Goal: Information Seeking & Learning: Learn about a topic

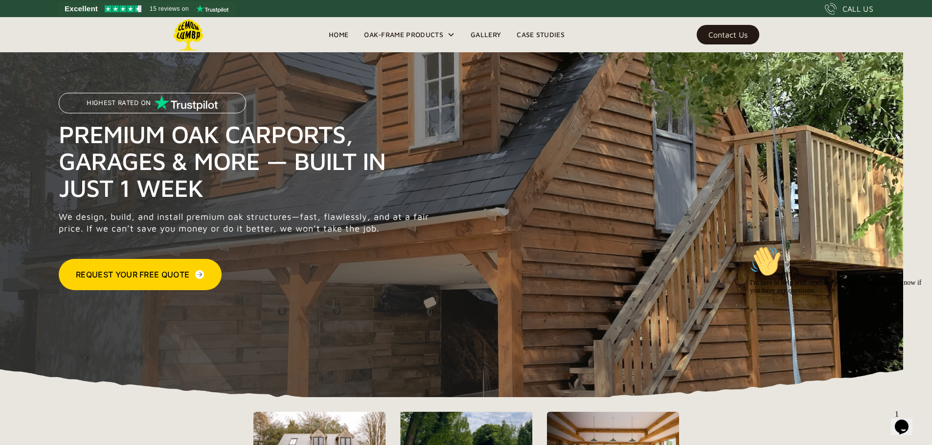
click at [348, 36] on link "Home" at bounding box center [338, 34] width 35 height 15
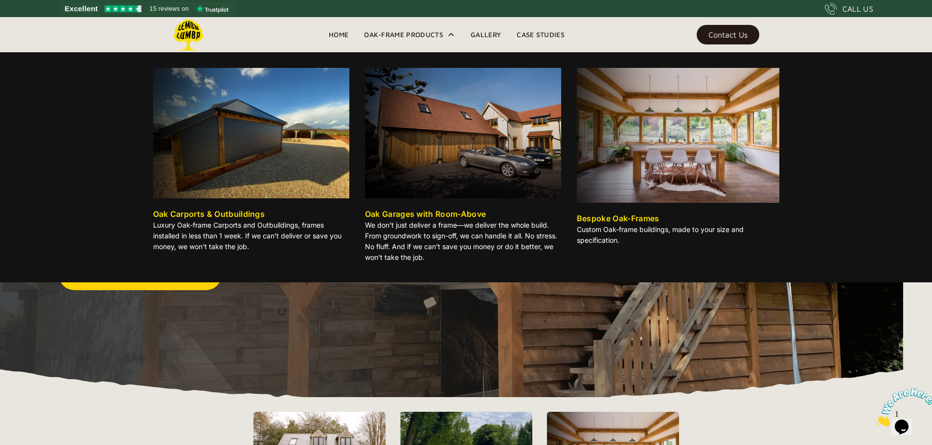
click at [432, 38] on div "Oak-Frame Products" at bounding box center [403, 35] width 79 height 12
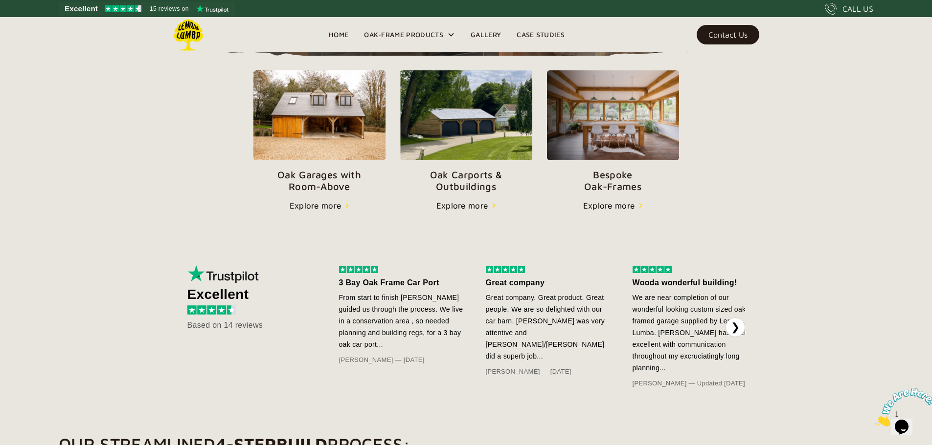
scroll to position [342, 0]
click at [475, 192] on p "Oak Carports & Outbuildings" at bounding box center [466, 180] width 132 height 23
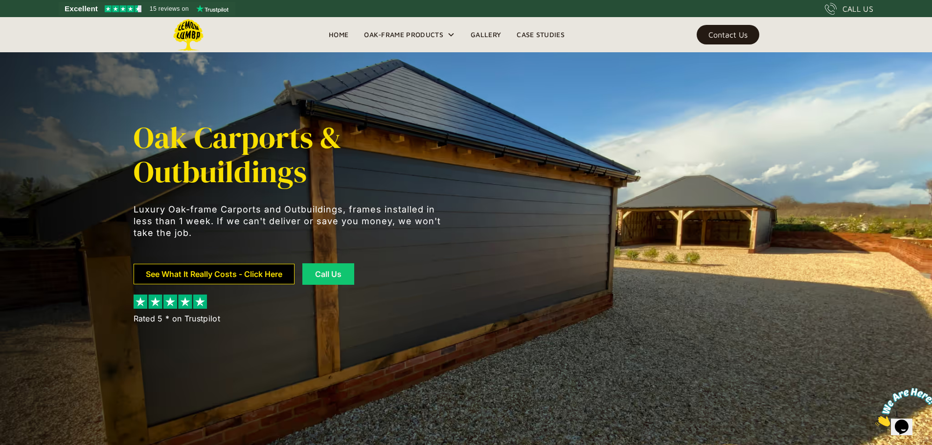
click at [268, 277] on link "See What It Really Costs - Click Here" at bounding box center [213, 274] width 161 height 21
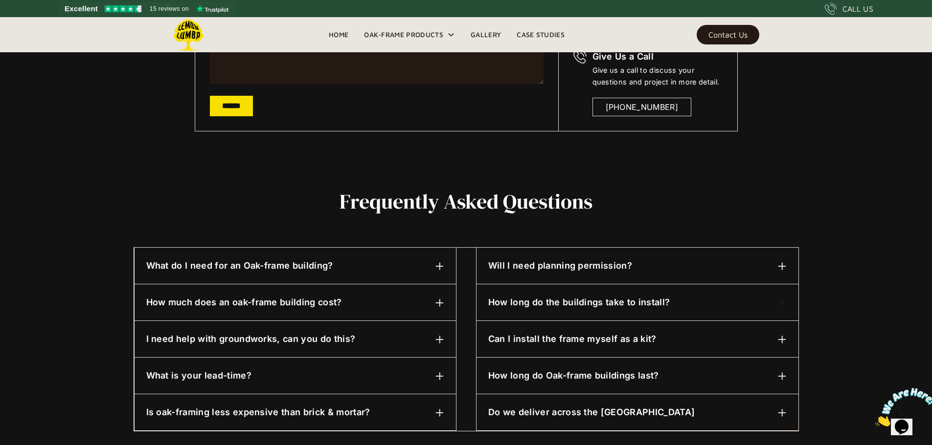
scroll to position [342, 0]
click at [441, 298] on div at bounding box center [439, 302] width 9 height 12
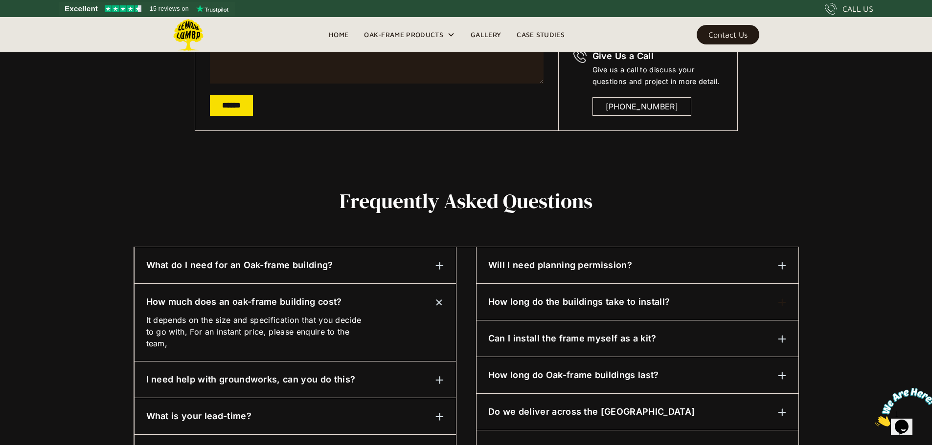
click at [445, 294] on div "How much does an oak-frame building cost? It depends on the size and specificat…" at bounding box center [294, 323] width 321 height 78
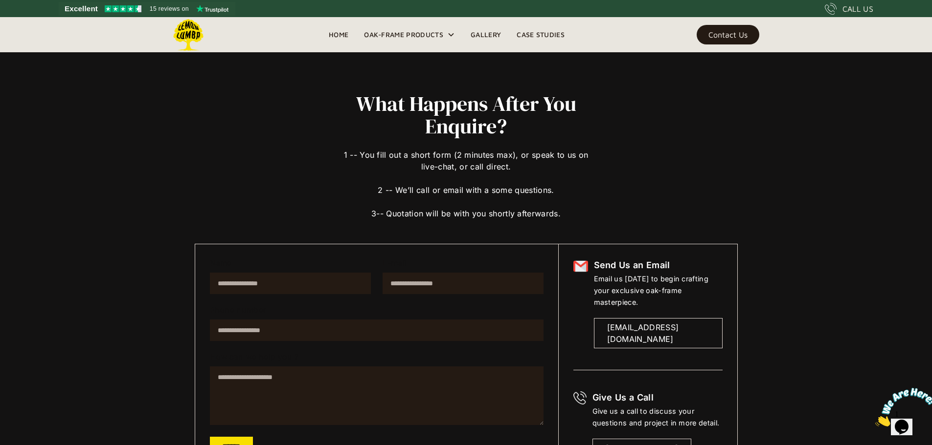
scroll to position [0, 0]
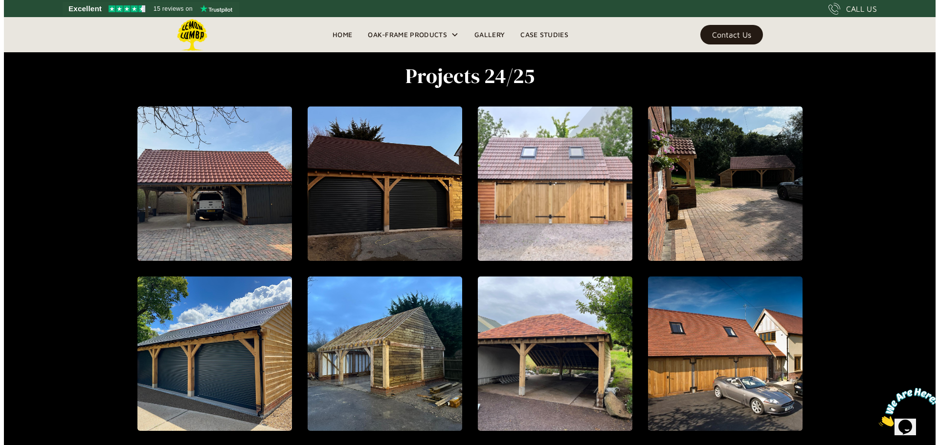
scroll to position [411, 0]
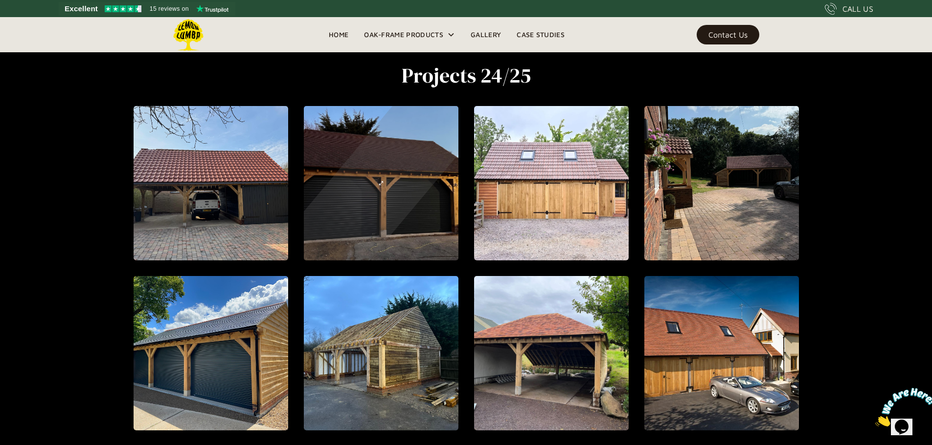
click at [366, 205] on div "open lightbox" at bounding box center [380, 183] width 360 height 407
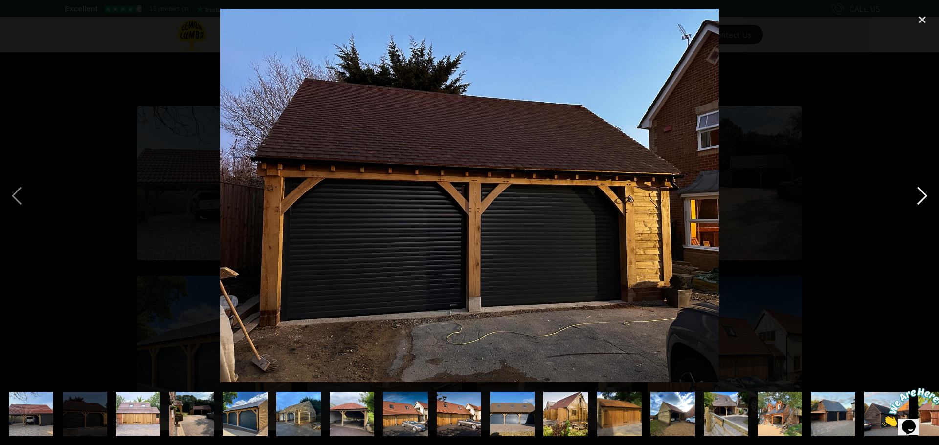
click at [926, 197] on div "next image" at bounding box center [922, 196] width 33 height 374
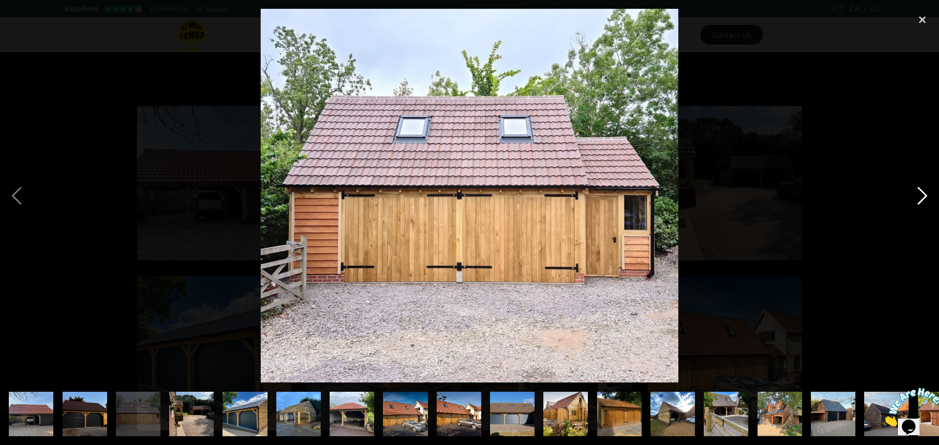
click at [926, 197] on div "next image" at bounding box center [922, 196] width 33 height 374
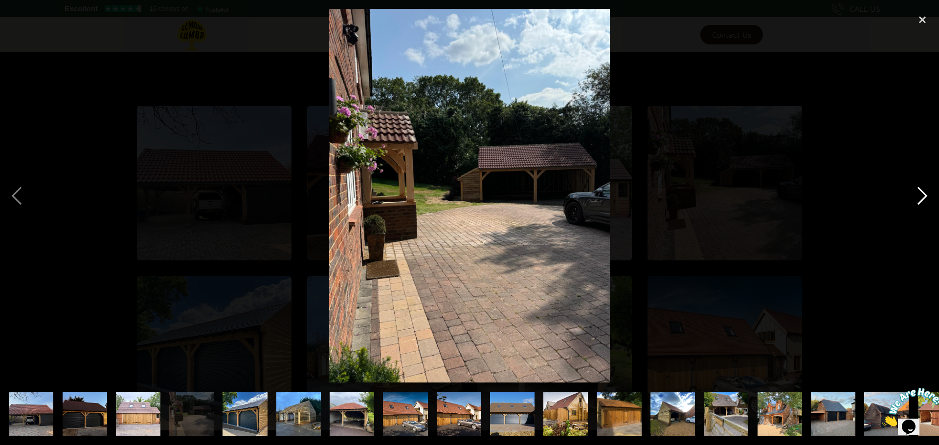
click at [926, 197] on div "next image" at bounding box center [922, 196] width 33 height 374
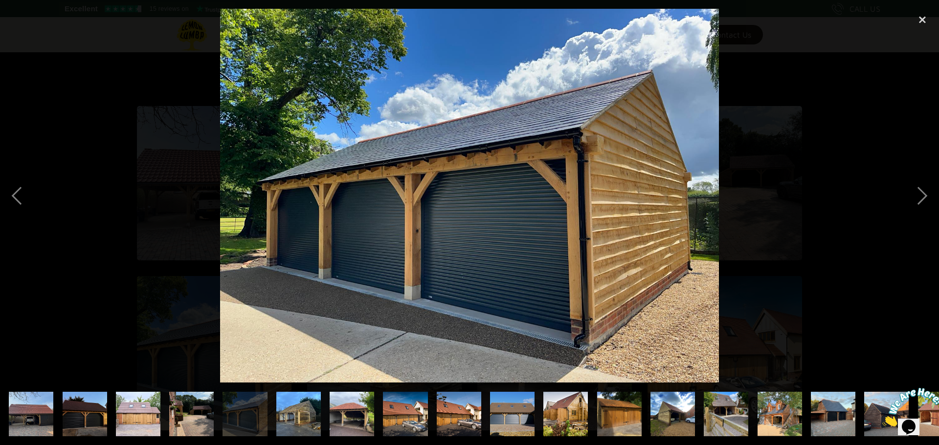
drag, startPoint x: 926, startPoint y: 197, endPoint x: 540, endPoint y: 342, distance: 412.5
click at [540, 342] on img at bounding box center [469, 196] width 499 height 374
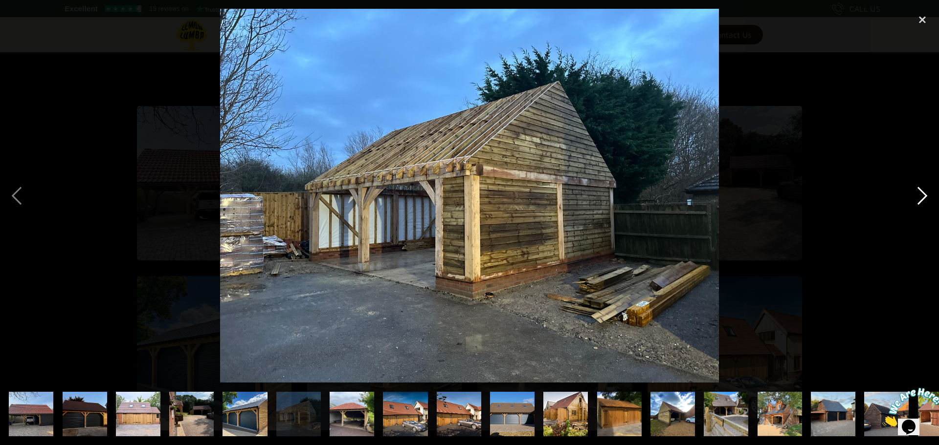
click at [922, 193] on div "next image" at bounding box center [922, 196] width 33 height 374
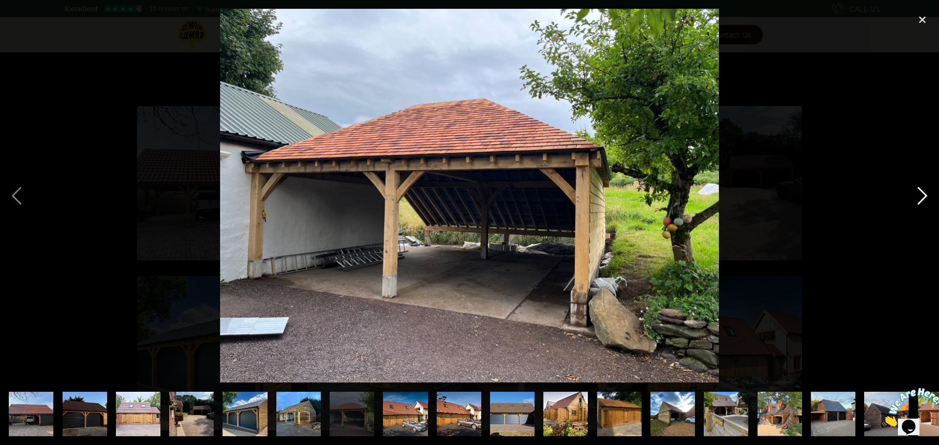
click at [922, 193] on div "next image" at bounding box center [922, 196] width 33 height 374
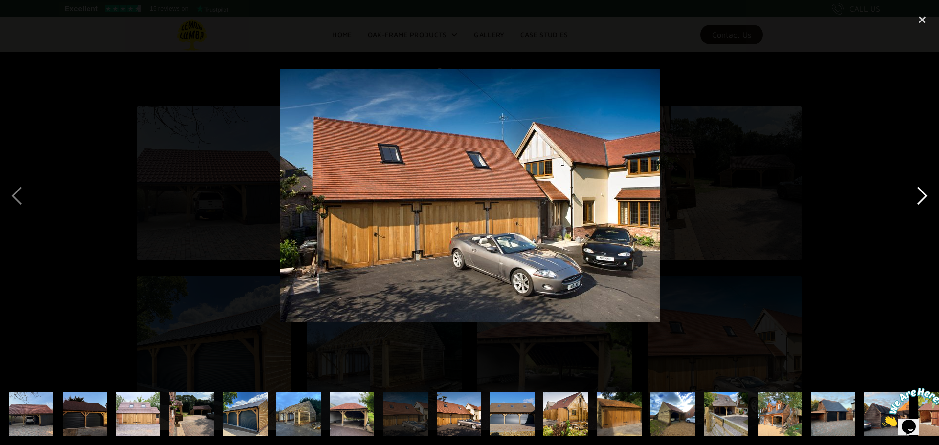
click at [922, 193] on div "next image" at bounding box center [922, 196] width 33 height 374
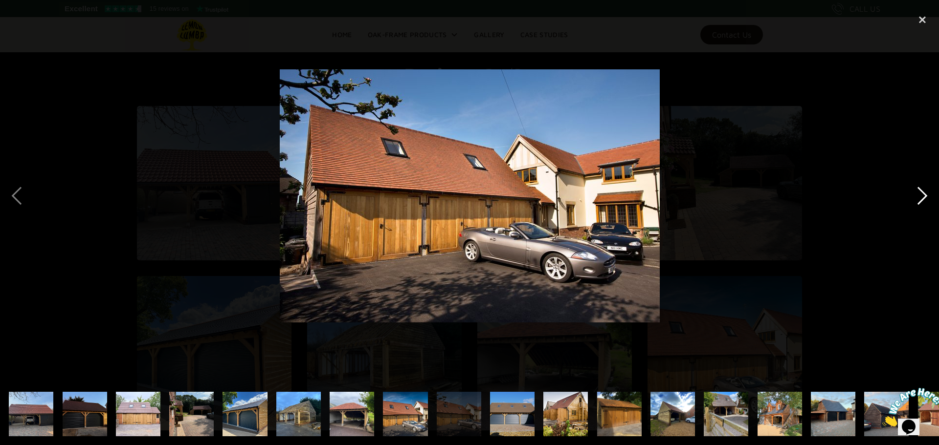
click at [922, 193] on div "next image" at bounding box center [922, 196] width 33 height 374
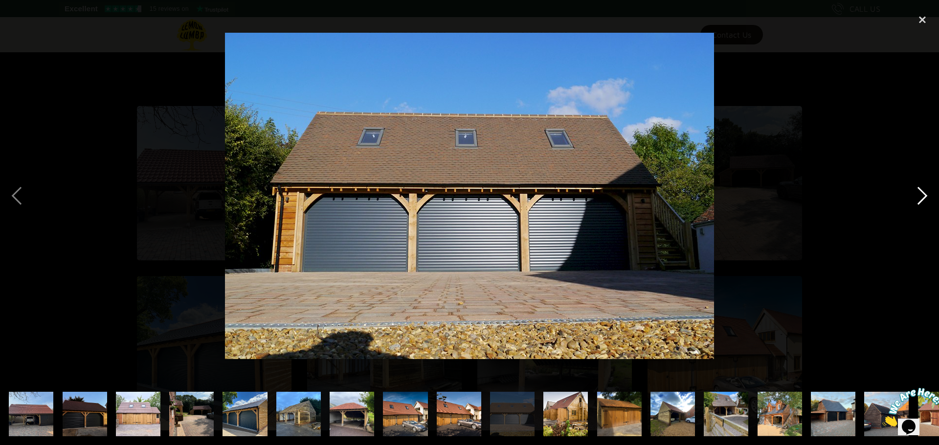
click at [922, 193] on div "next image" at bounding box center [922, 196] width 33 height 374
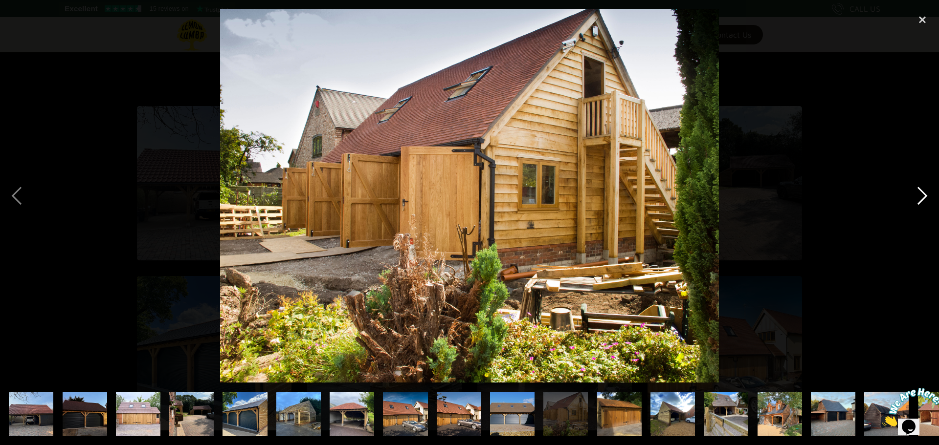
click at [922, 193] on div "next image" at bounding box center [922, 196] width 33 height 374
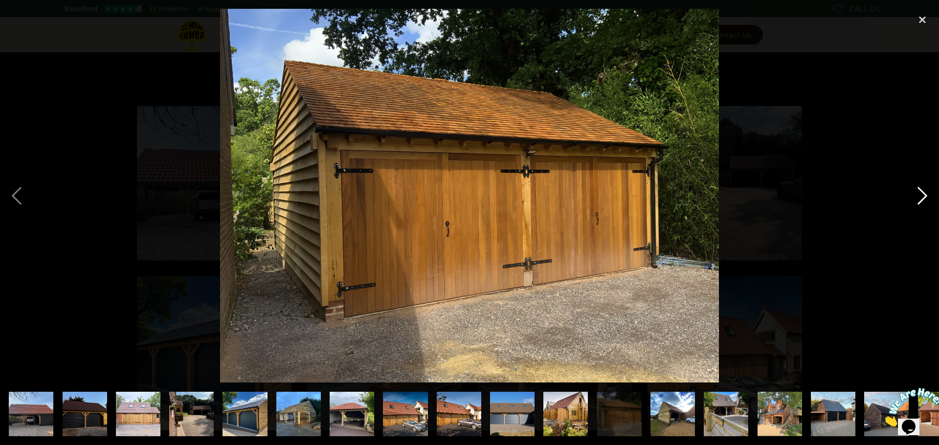
click at [922, 193] on div "next image" at bounding box center [922, 196] width 33 height 374
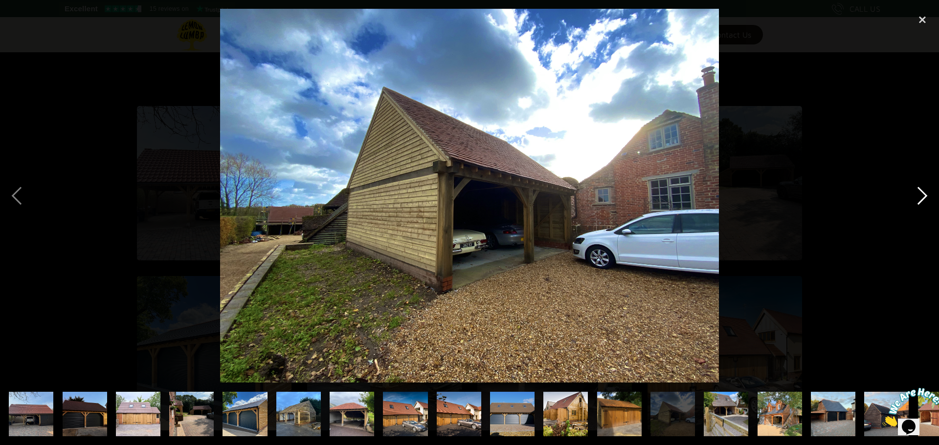
click at [922, 193] on div "next image" at bounding box center [922, 196] width 33 height 374
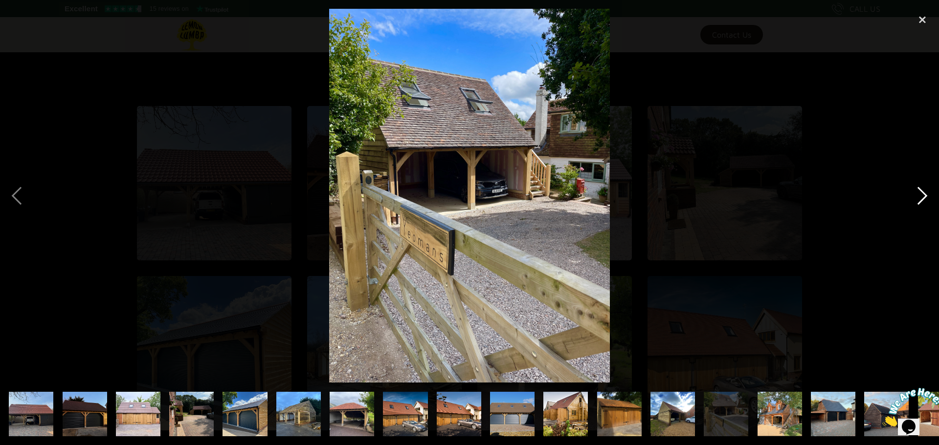
click at [922, 193] on div "next image" at bounding box center [922, 196] width 33 height 374
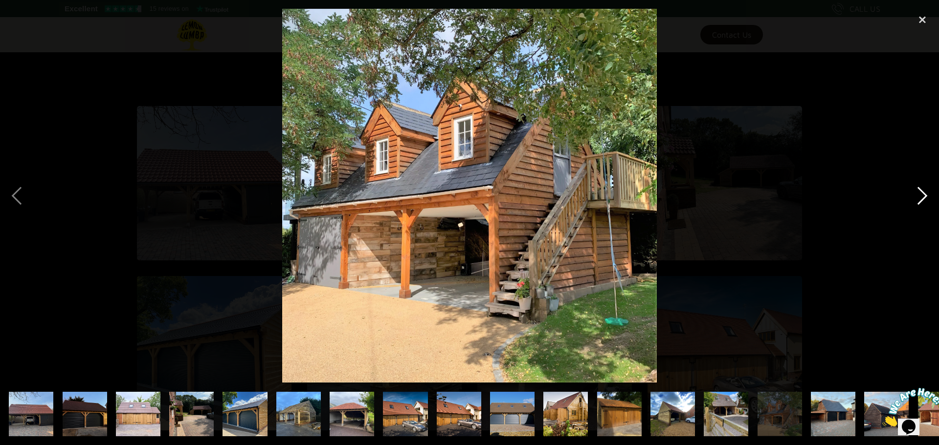
click at [922, 193] on div "next image" at bounding box center [922, 196] width 33 height 374
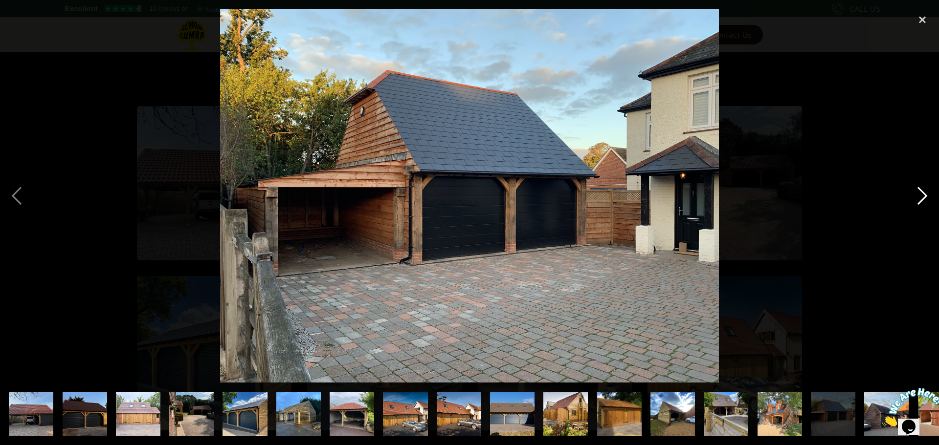
click at [922, 193] on div "next image" at bounding box center [922, 196] width 33 height 374
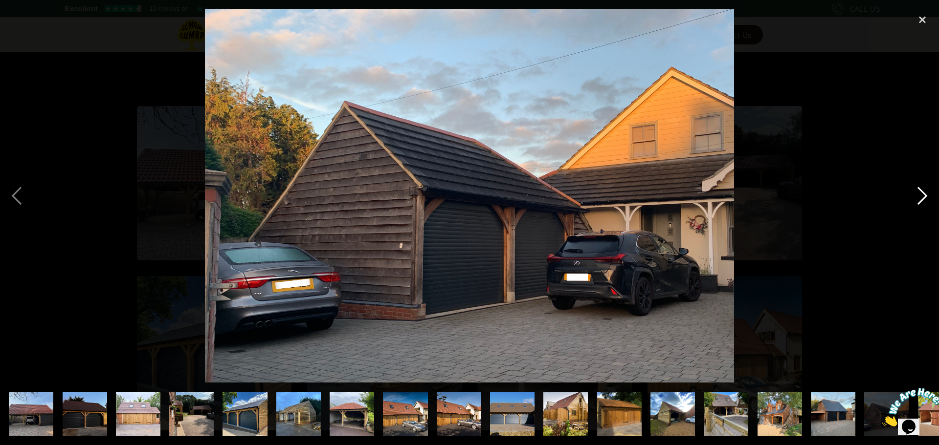
click at [922, 193] on div "next image" at bounding box center [922, 196] width 33 height 374
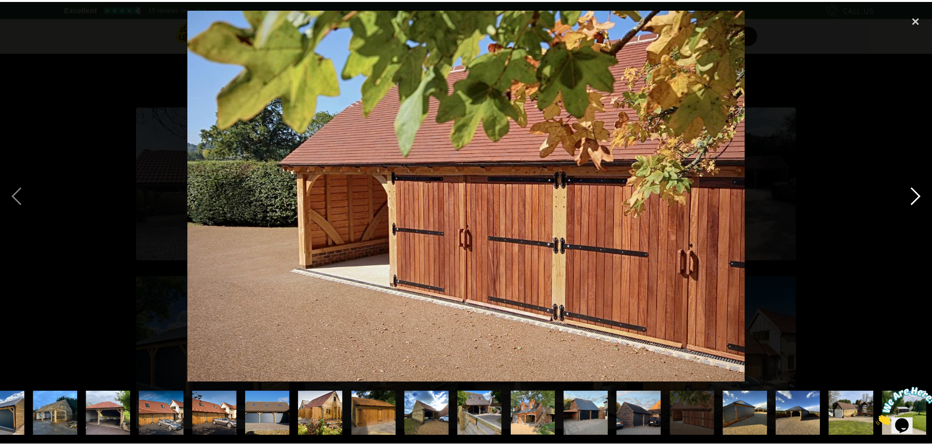
scroll to position [0, 246]
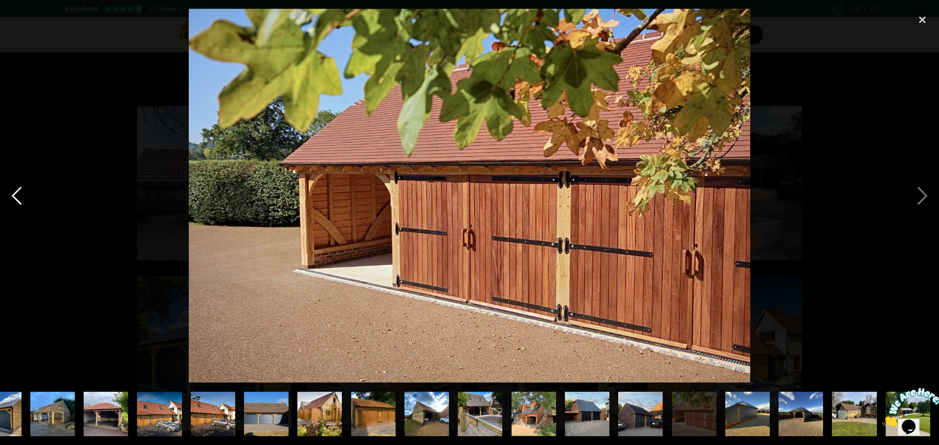
click at [19, 194] on div "previous image" at bounding box center [16, 196] width 33 height 374
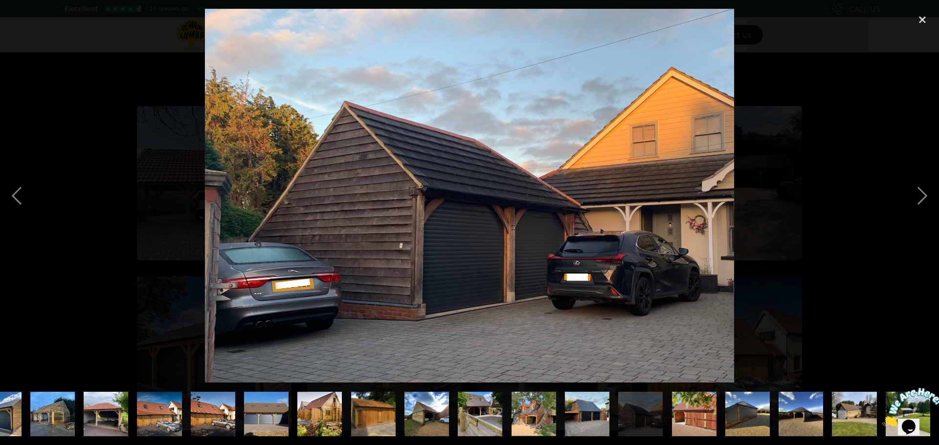
click at [570, 276] on img at bounding box center [469, 196] width 529 height 374
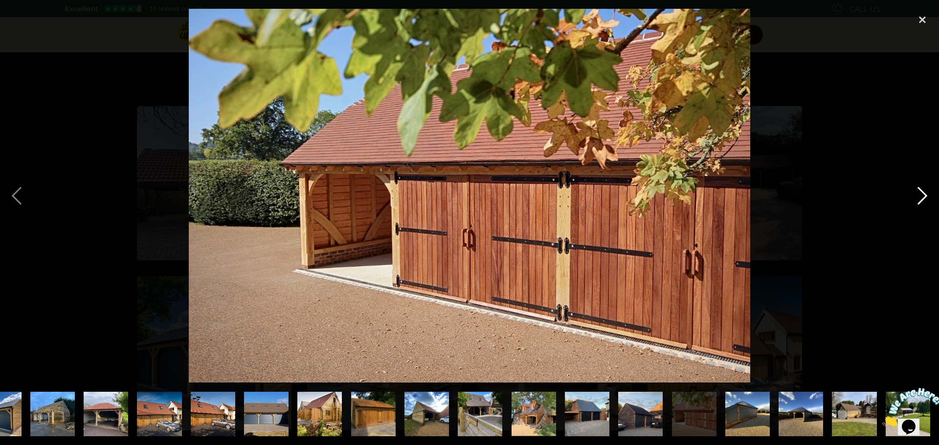
click at [926, 199] on div "next image" at bounding box center [922, 196] width 33 height 374
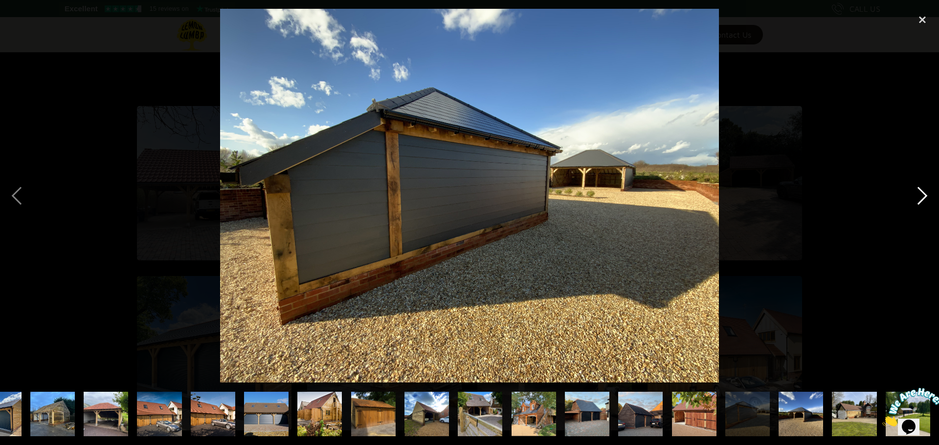
click at [926, 199] on div "next image" at bounding box center [922, 196] width 33 height 374
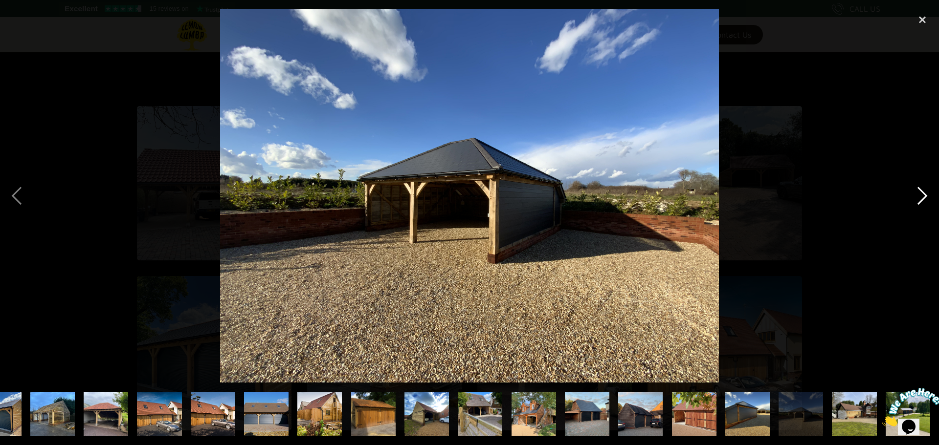
click at [926, 199] on div "next image" at bounding box center [922, 196] width 33 height 374
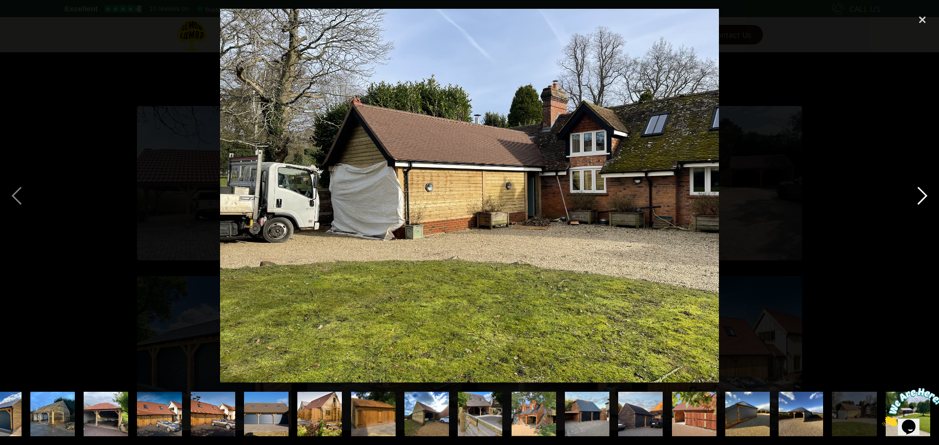
click at [926, 199] on div "next image" at bounding box center [922, 196] width 33 height 374
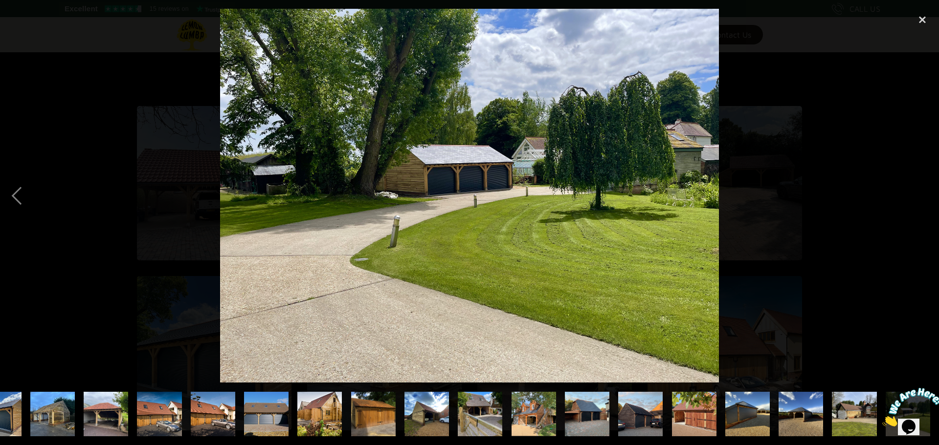
click at [926, 199] on div "next image" at bounding box center [922, 196] width 33 height 374
click at [923, 12] on div "close lightbox" at bounding box center [922, 20] width 33 height 22
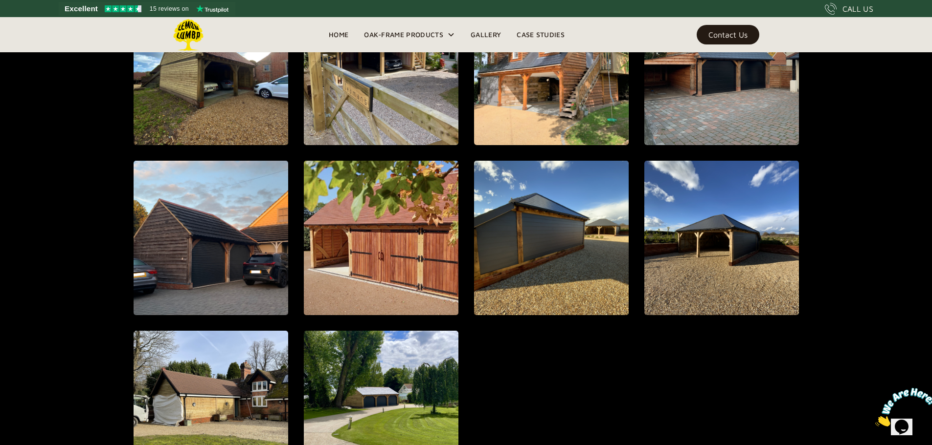
scroll to position [1036, 0]
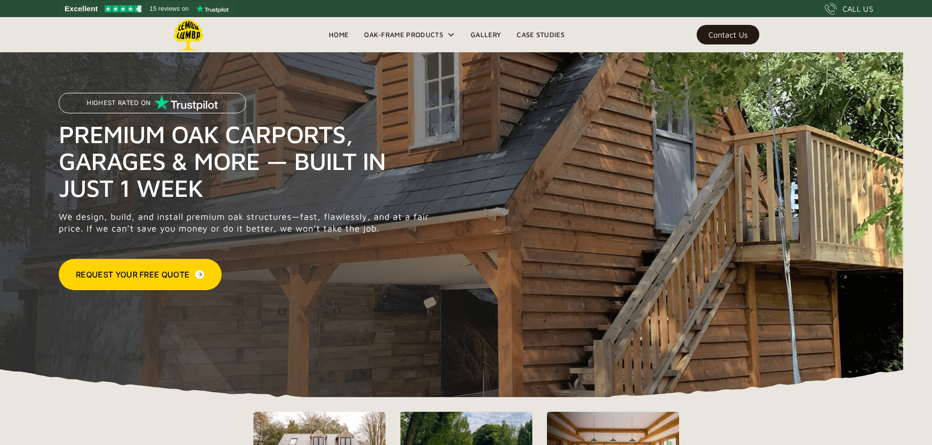
scroll to position [342, 0]
